Goal: Task Accomplishment & Management: Use online tool/utility

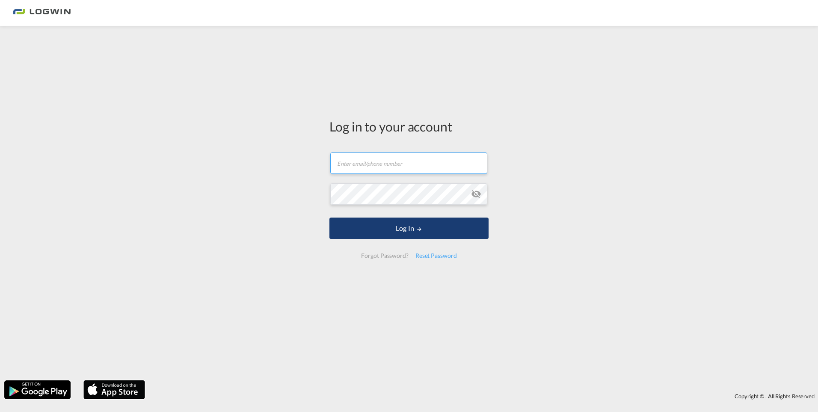
type input "[PERSON_NAME][EMAIL_ADDRESS][PERSON_NAME][DOMAIN_NAME]"
click at [408, 230] on button "Log In" at bounding box center [408, 227] width 159 height 21
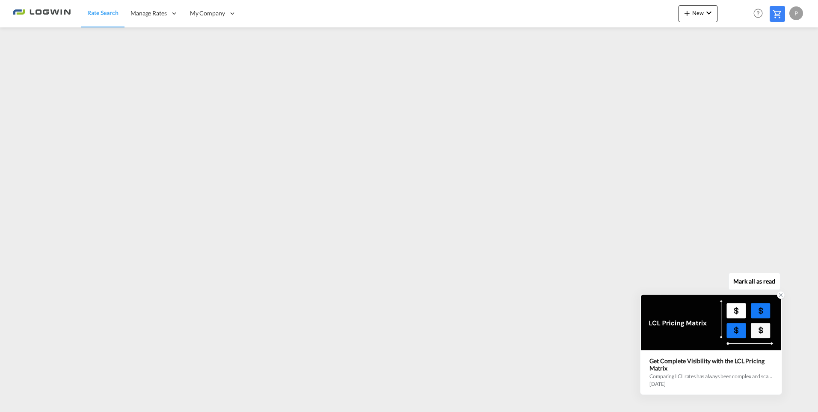
click at [780, 295] on icon at bounding box center [781, 295] width 6 height 6
